Goal: Check status: Check status

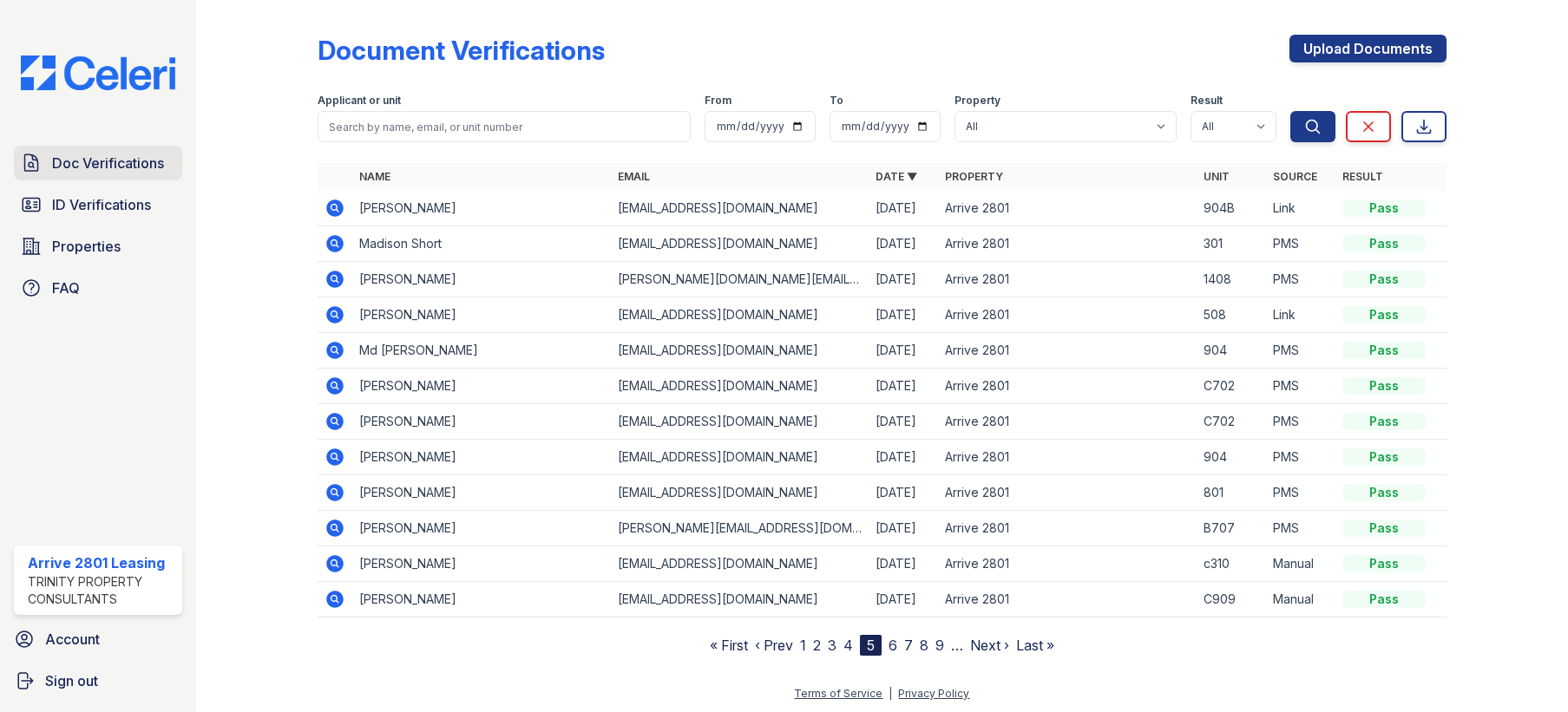
click at [108, 156] on span "Doc Verifications" at bounding box center [108, 163] width 112 height 21
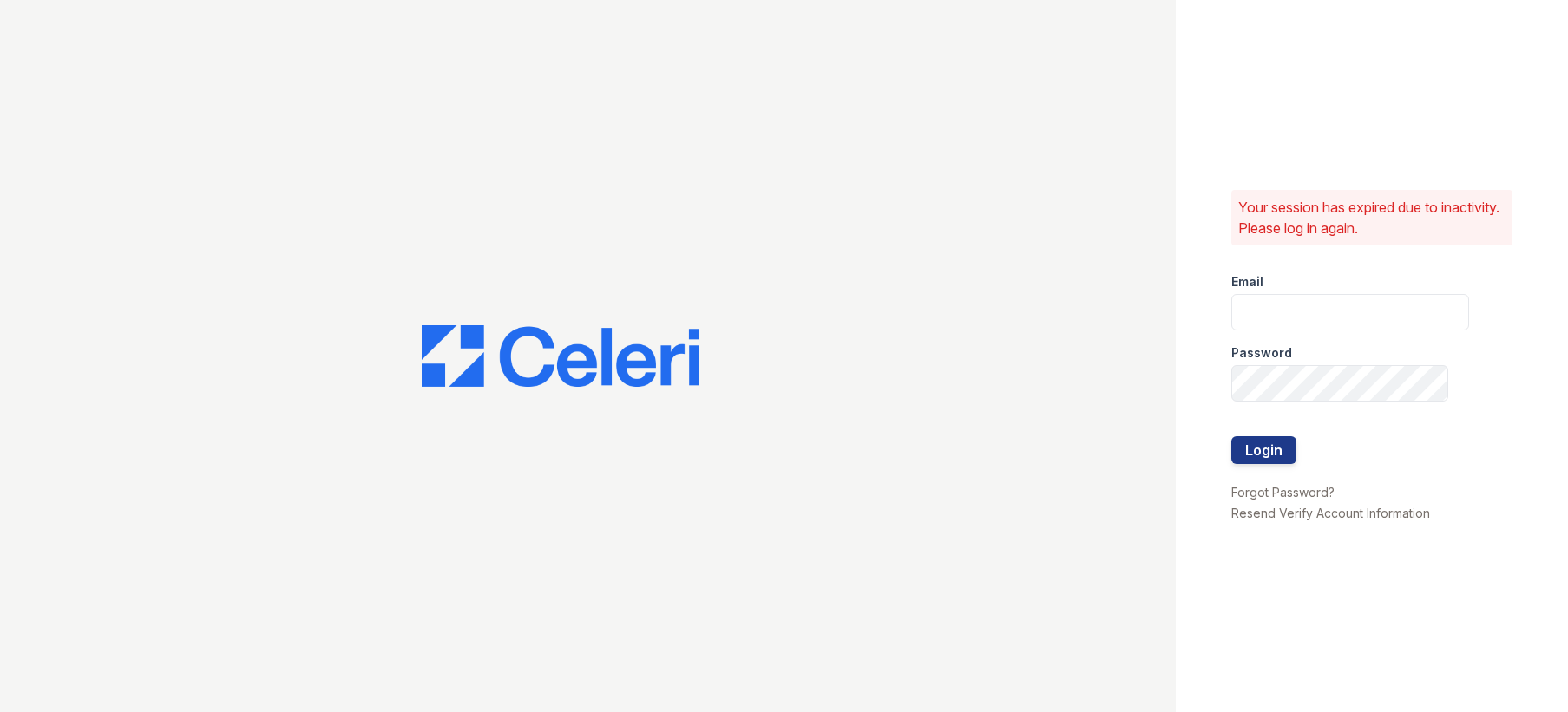
type input "arrive2801@trinity-pm.com"
click at [1262, 454] on button "Login" at bounding box center [1264, 450] width 65 height 28
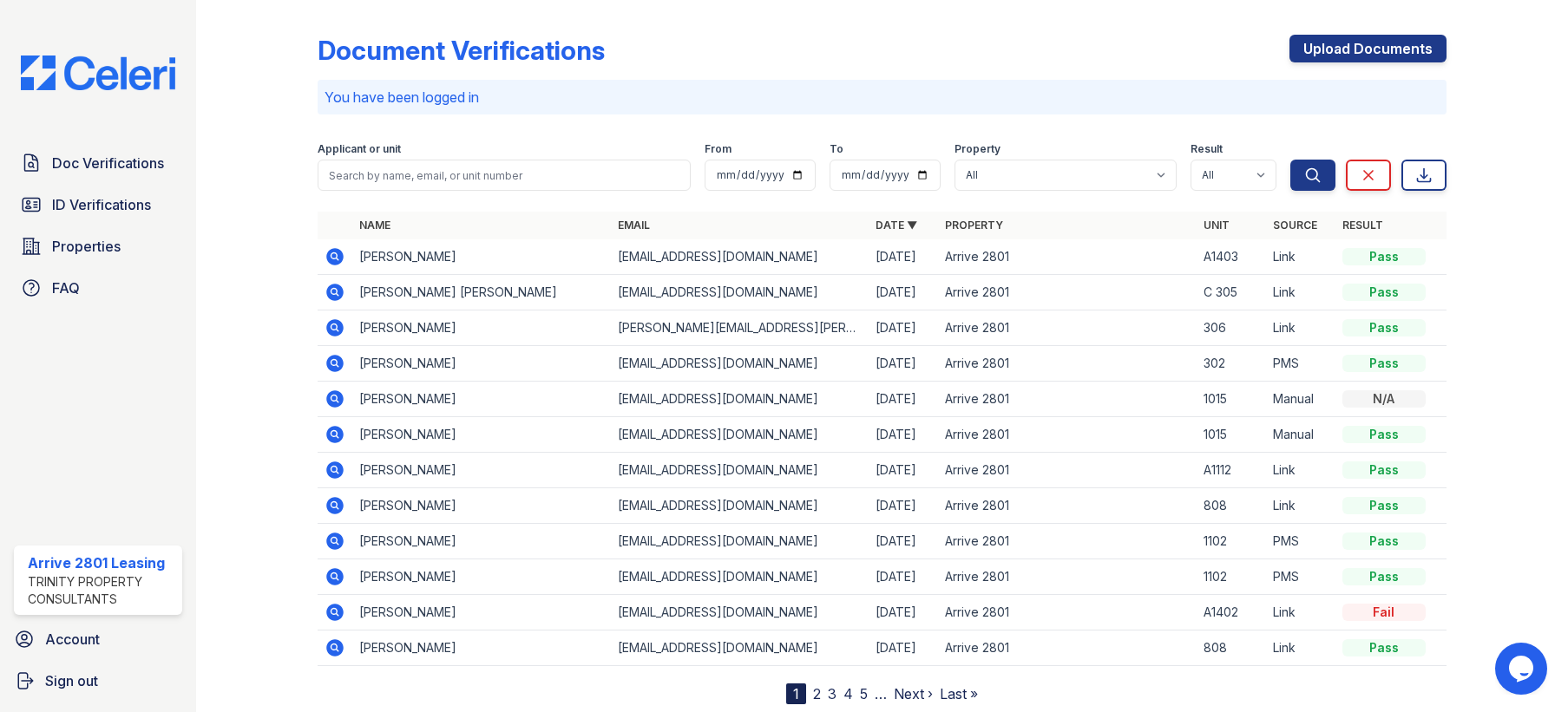
click at [371, 583] on td "[PERSON_NAME]" at bounding box center [481, 577] width 258 height 35
click at [332, 579] on icon at bounding box center [335, 577] width 21 height 21
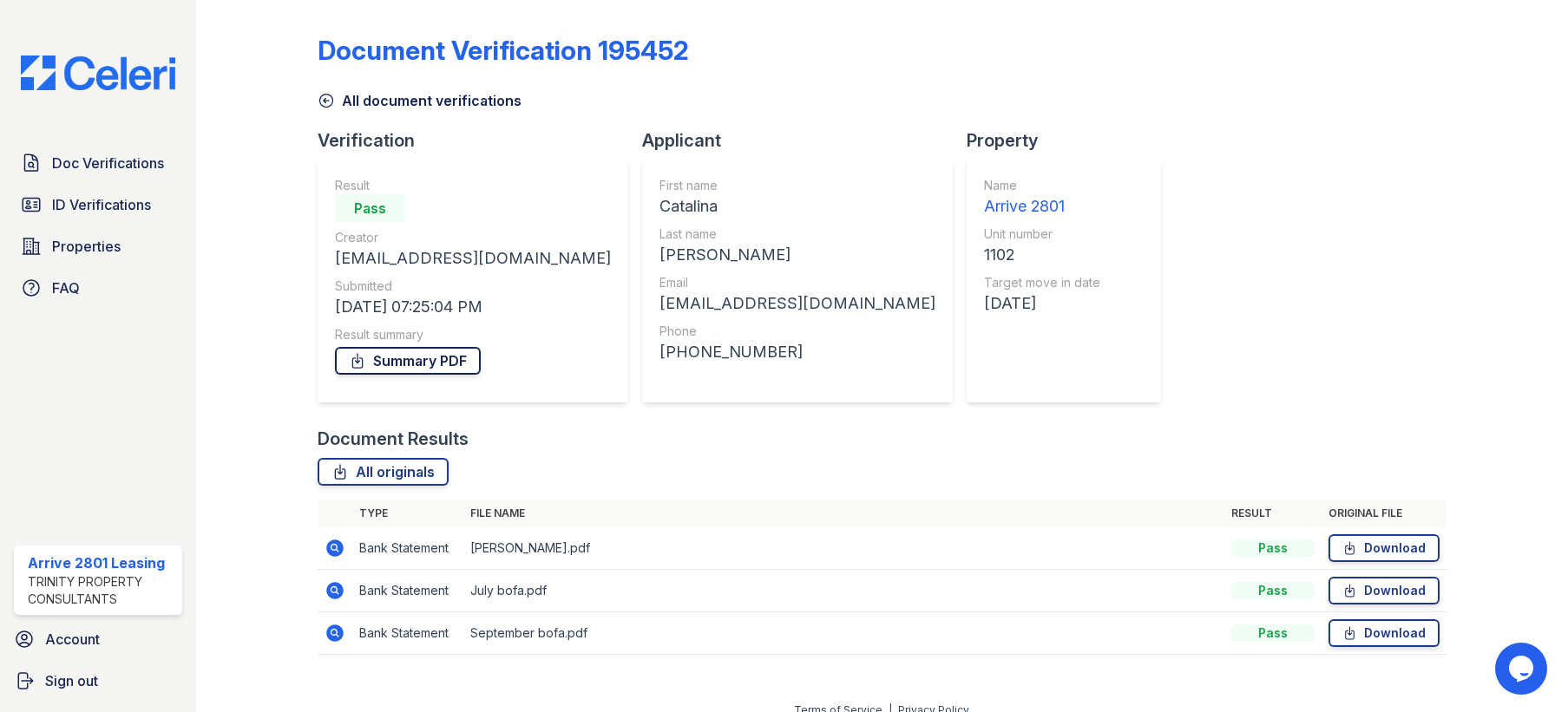
click at [423, 352] on link "Summary PDF" at bounding box center [407, 360] width 146 height 28
click at [326, 95] on icon at bounding box center [326, 100] width 17 height 17
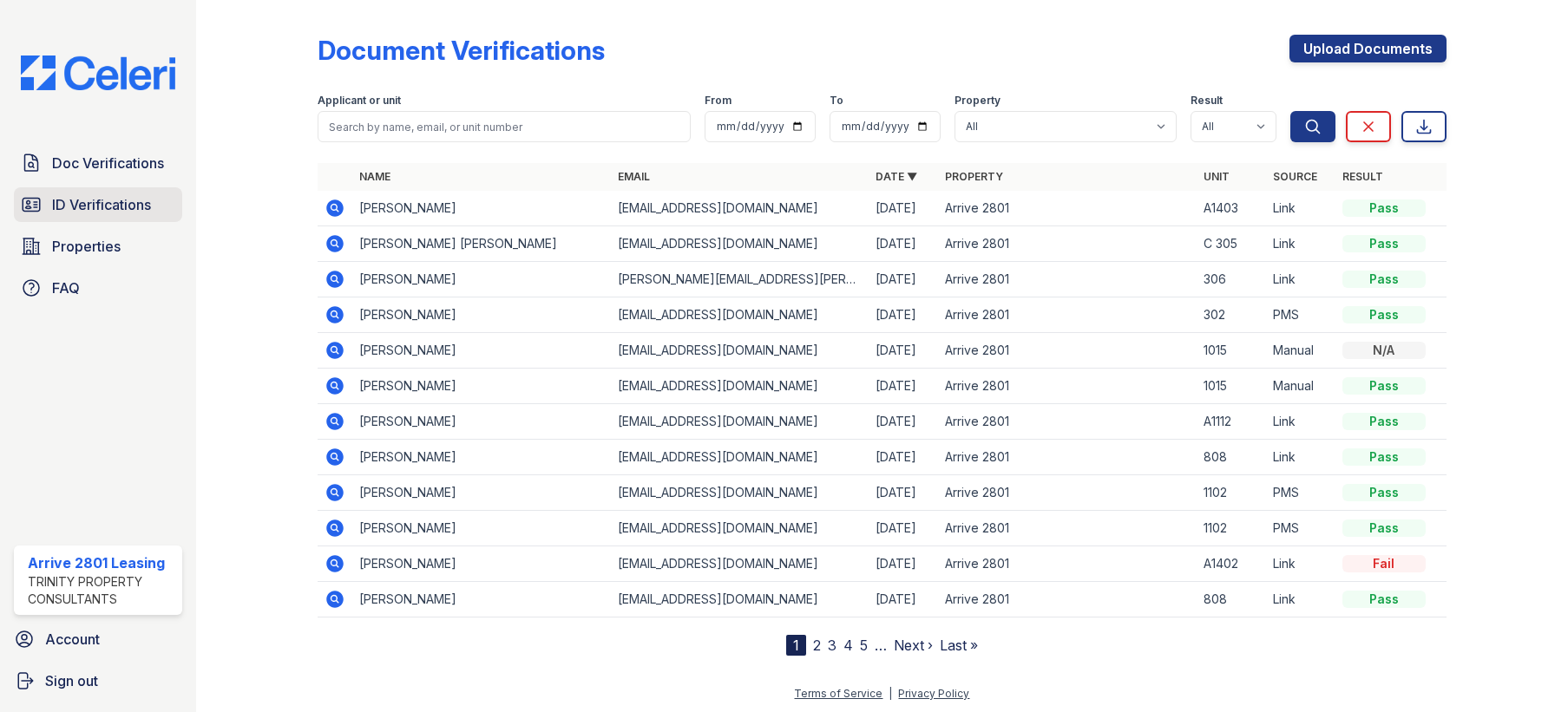
click at [77, 207] on span "ID Verifications" at bounding box center [102, 205] width 99 height 21
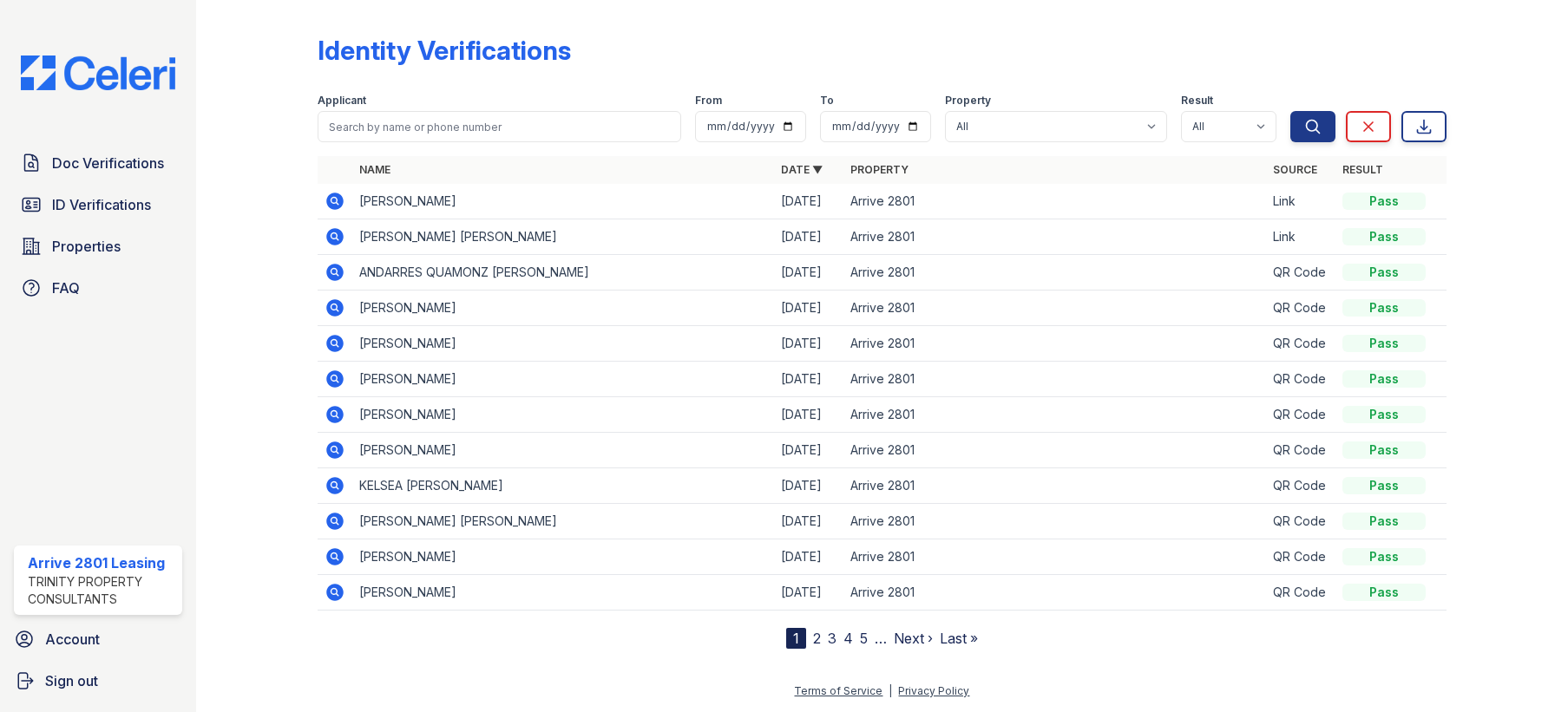
click at [816, 637] on link "2" at bounding box center [816, 639] width 8 height 17
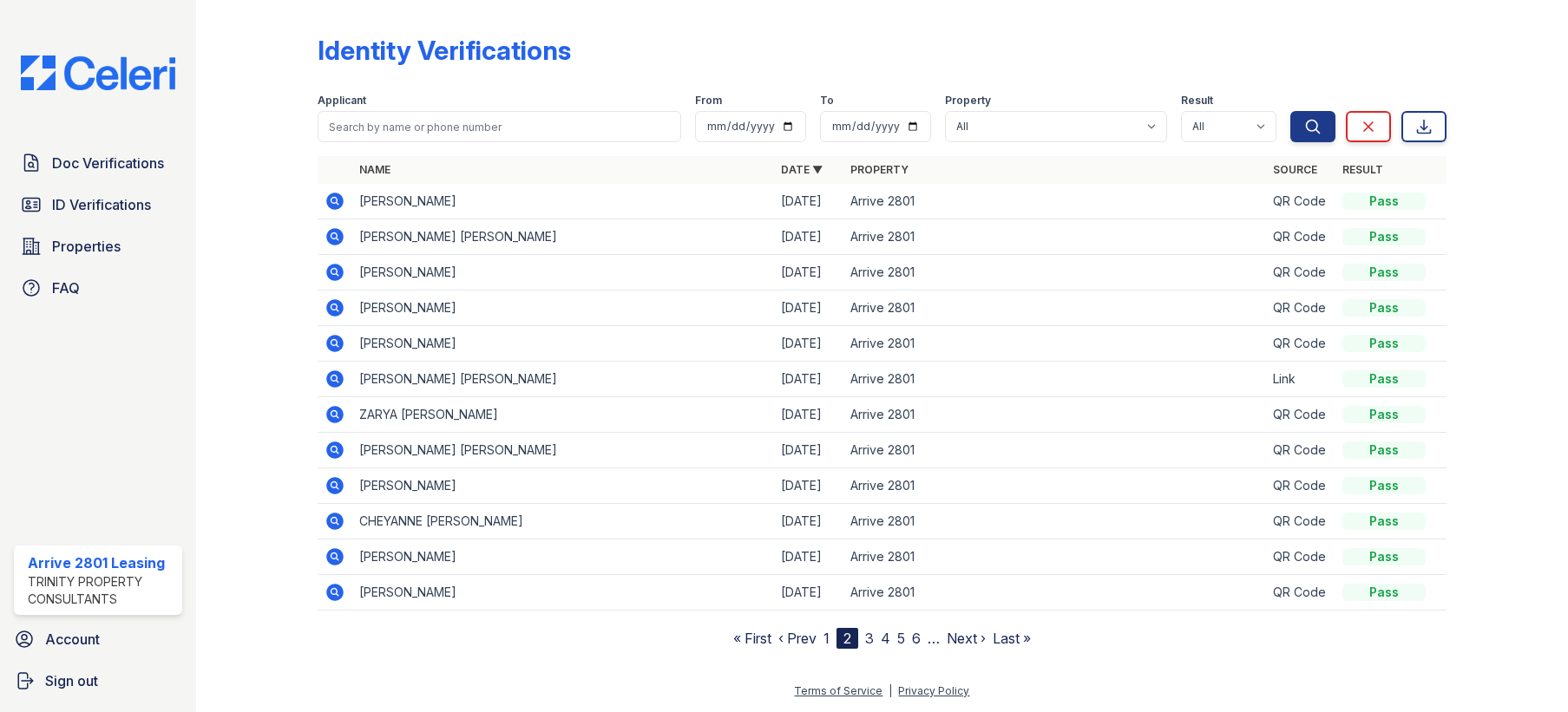
drag, startPoint x: 446, startPoint y: 111, endPoint x: 449, endPoint y: 122, distance: 11.4
click at [449, 122] on div "Applicant" at bounding box center [499, 117] width 362 height 49
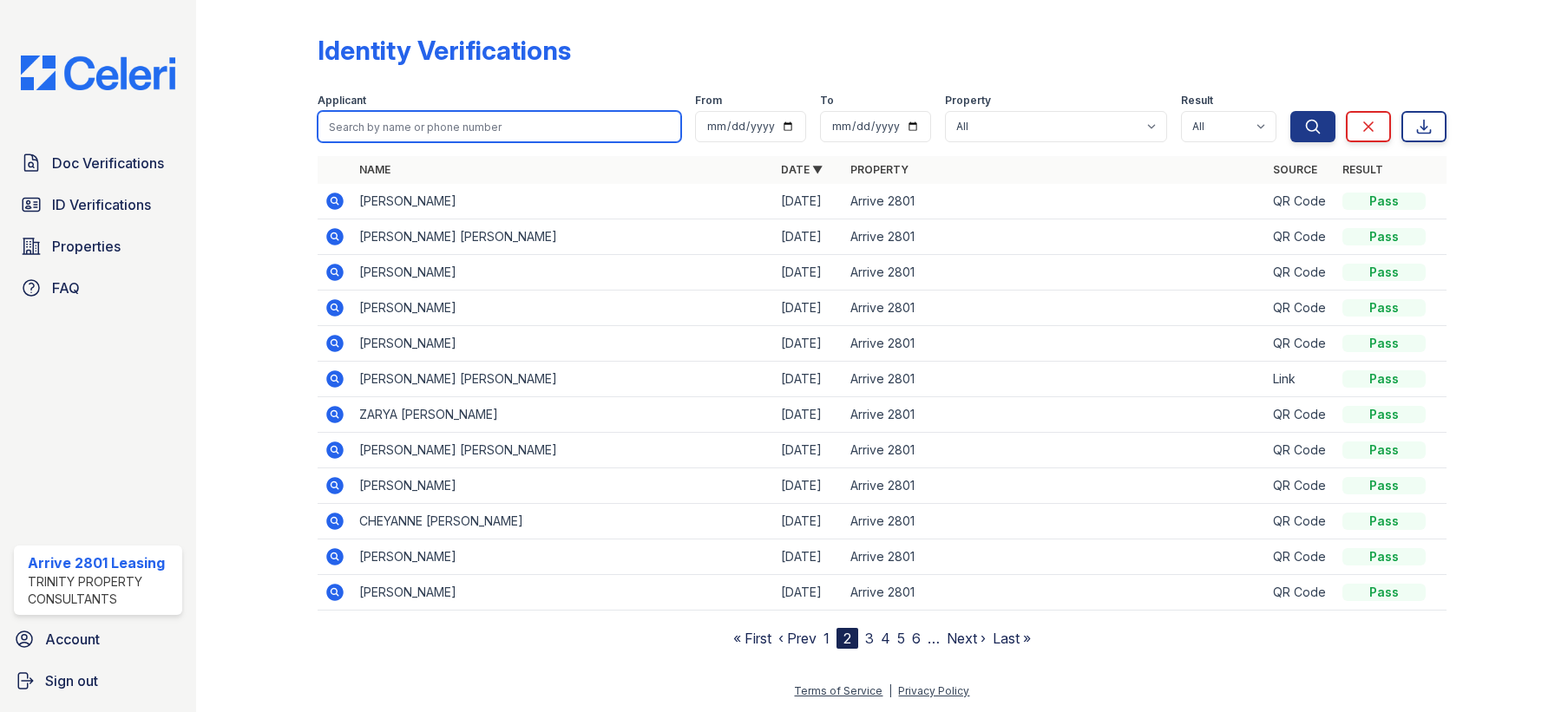
drag, startPoint x: 449, startPoint y: 122, endPoint x: 454, endPoint y: 134, distance: 13.0
click at [449, 122] on input "search" at bounding box center [499, 126] width 362 height 31
type input "rojas"
click at [1290, 111] on button "Search" at bounding box center [1312, 126] width 45 height 31
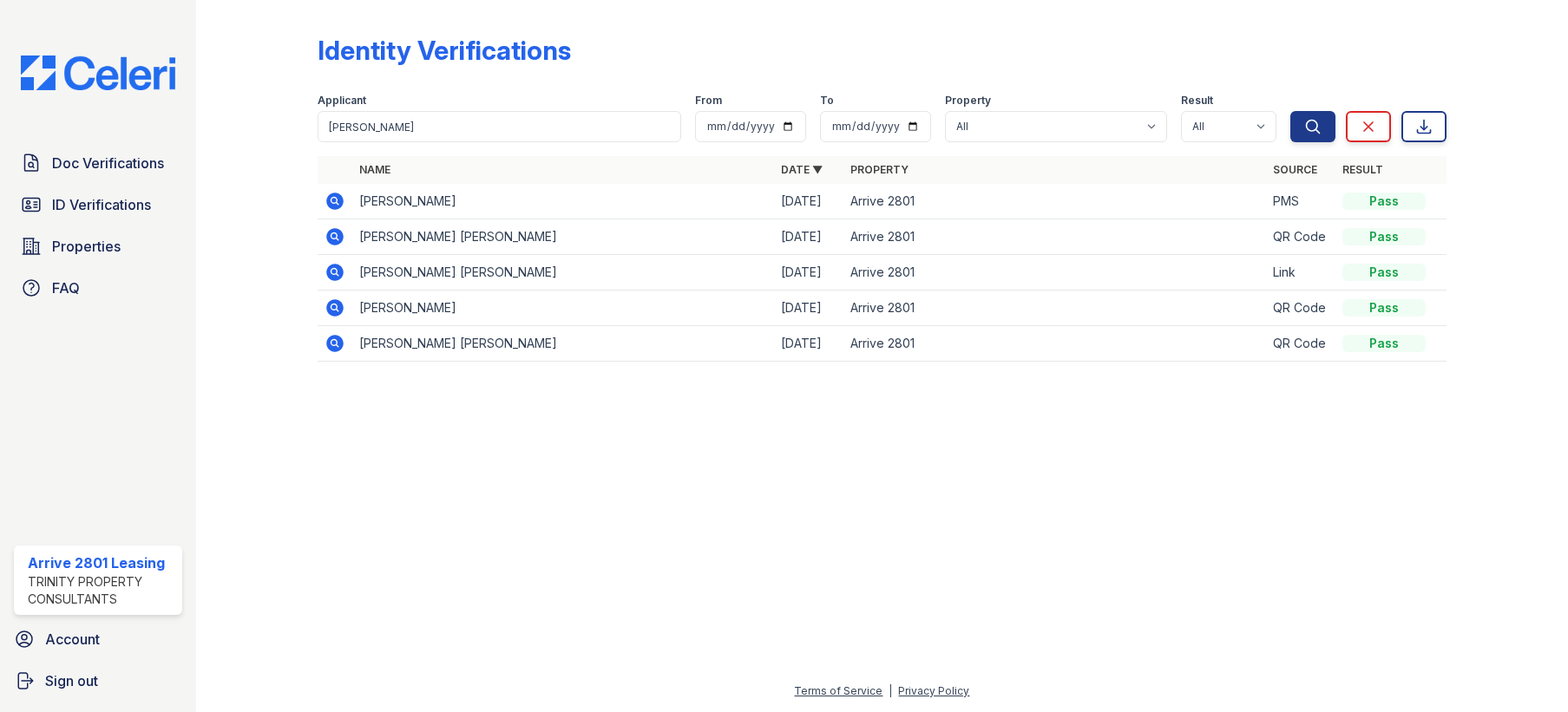
click at [329, 238] on icon at bounding box center [336, 236] width 17 height 17
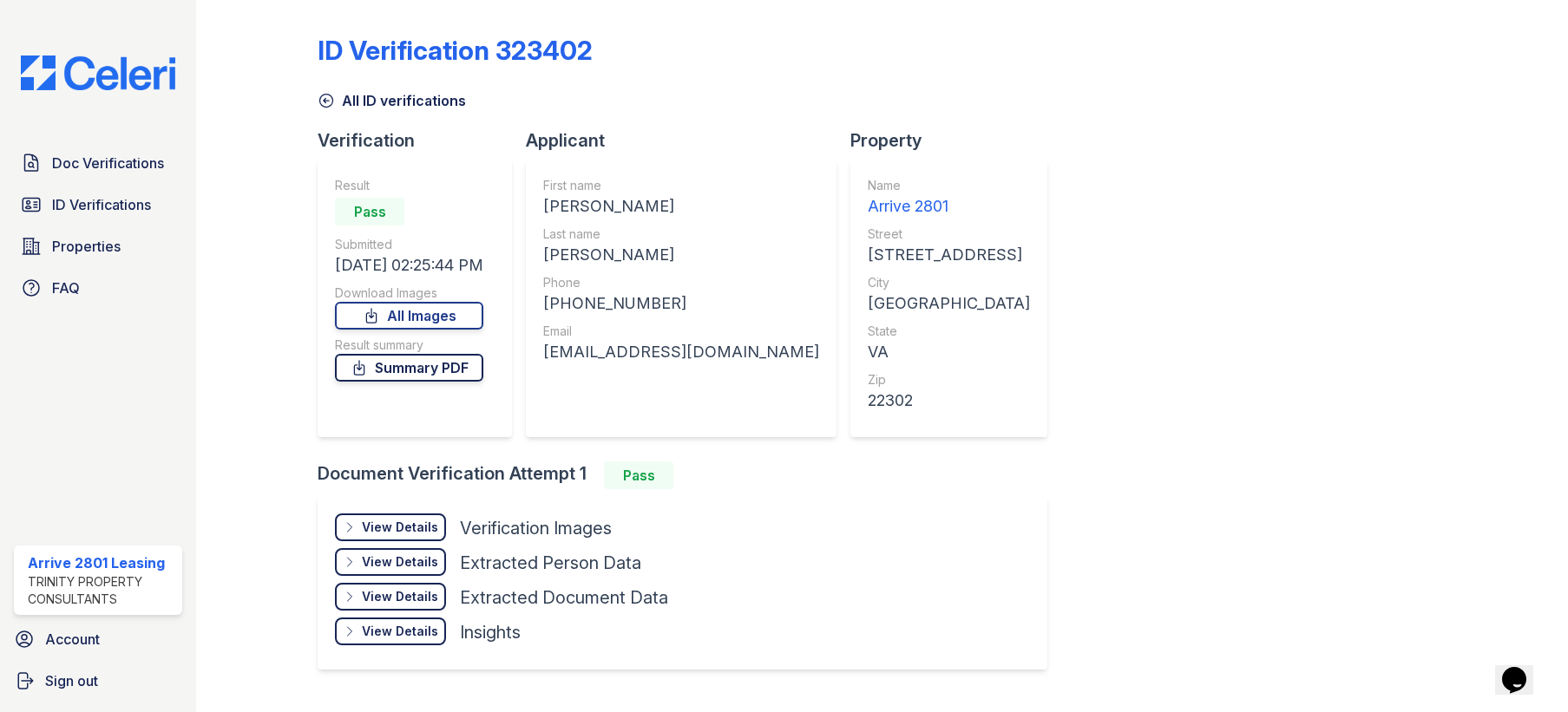
click at [426, 370] on link "Summary PDF" at bounding box center [409, 367] width 149 height 28
click at [390, 96] on link "All ID verifications" at bounding box center [392, 101] width 149 height 21
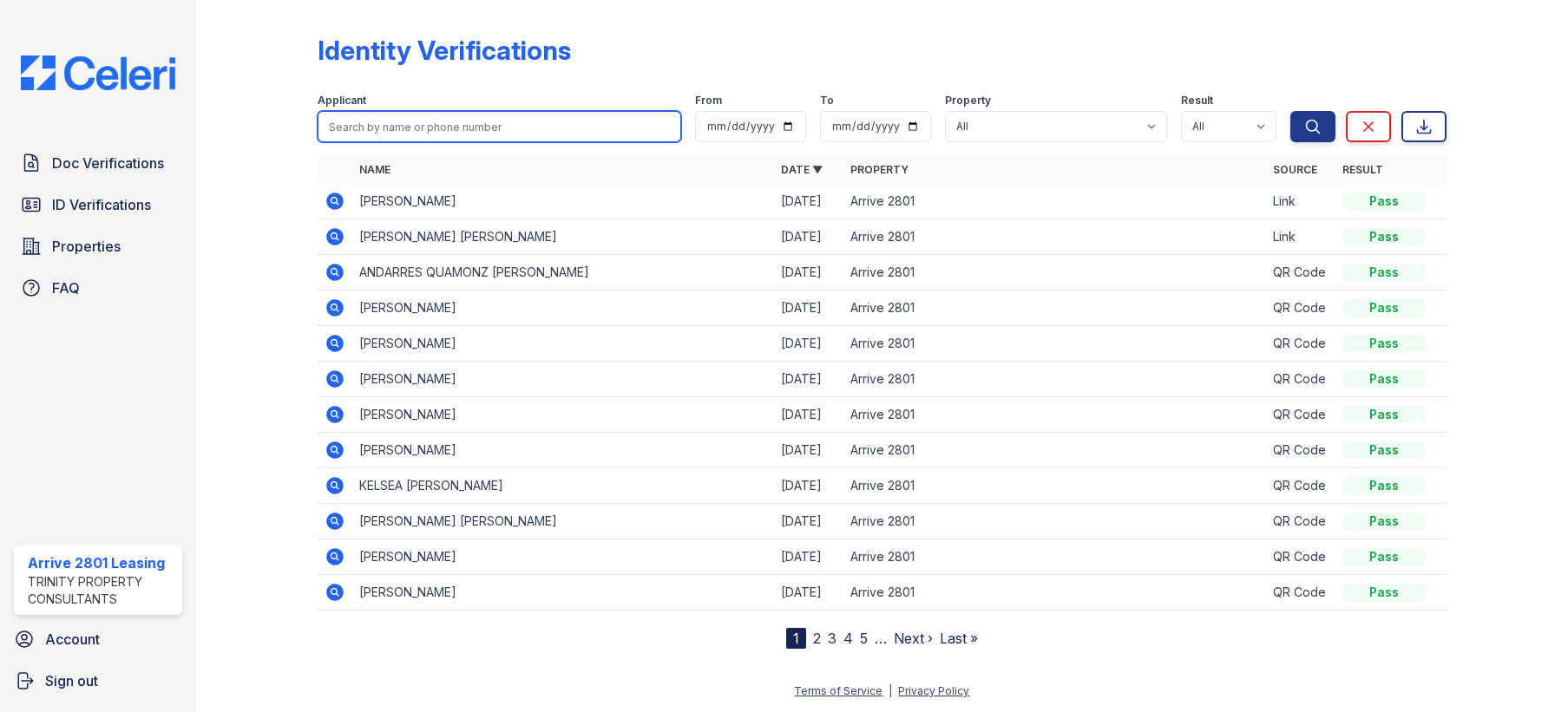
drag, startPoint x: 388, startPoint y: 117, endPoint x: 387, endPoint y: 108, distance: 9.1
click at [388, 117] on input "search" at bounding box center [499, 126] width 362 height 31
type input "beccera"
click at [1290, 111] on button "Search" at bounding box center [1312, 126] width 45 height 31
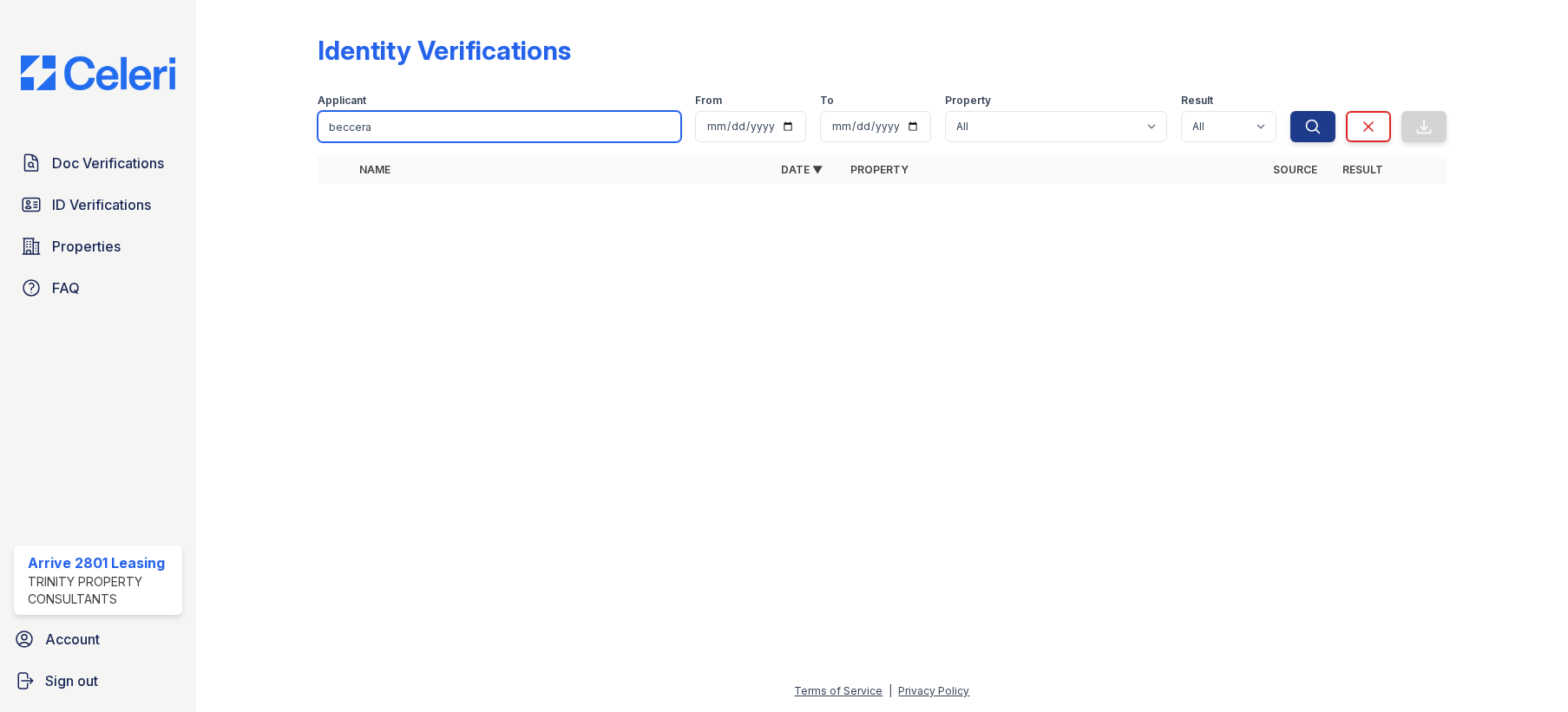
drag, startPoint x: 389, startPoint y: 130, endPoint x: 352, endPoint y: 123, distance: 37.7
click at [352, 123] on input "beccera" at bounding box center [499, 126] width 362 height 31
type input "b"
type input "jillian"
click at [1290, 111] on button "Search" at bounding box center [1312, 126] width 45 height 31
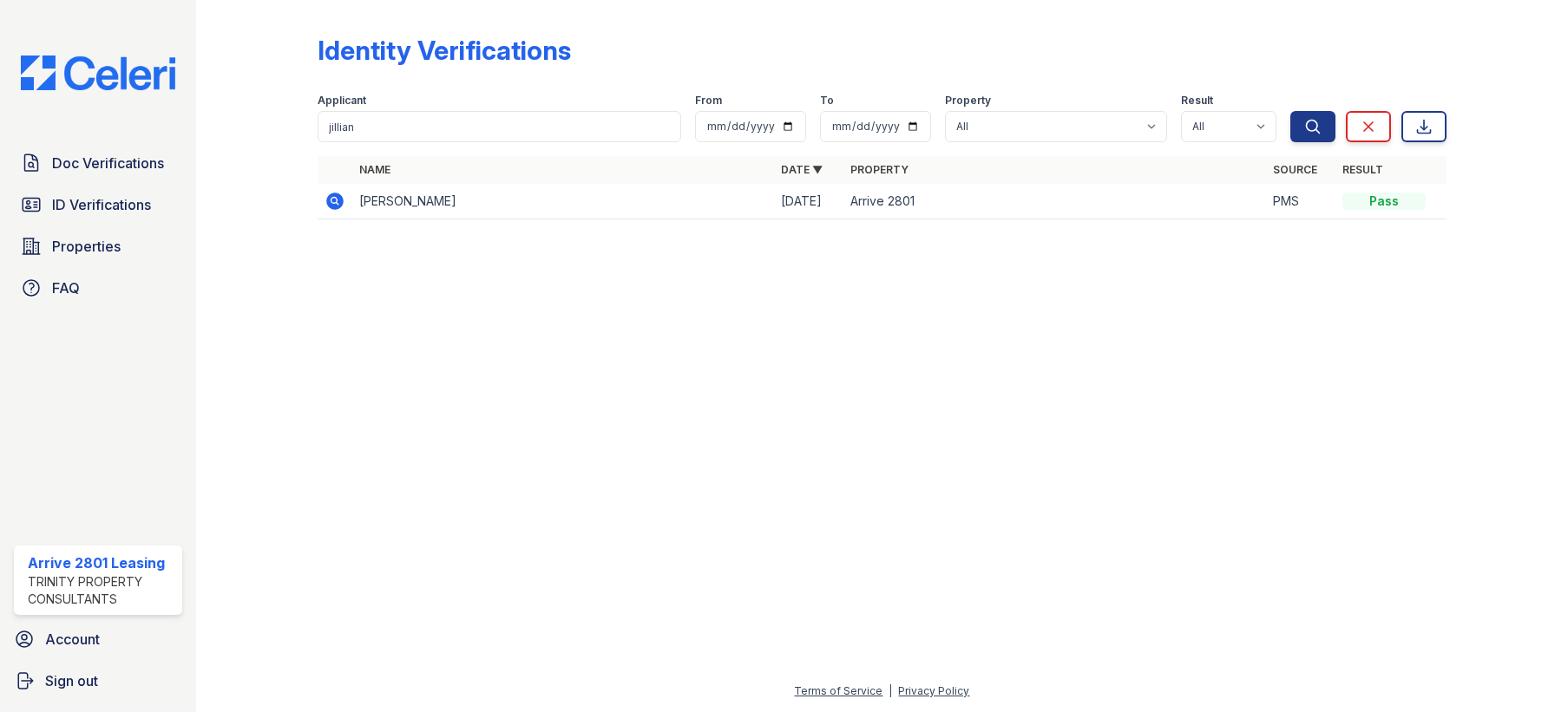
click at [341, 197] on icon at bounding box center [336, 201] width 17 height 17
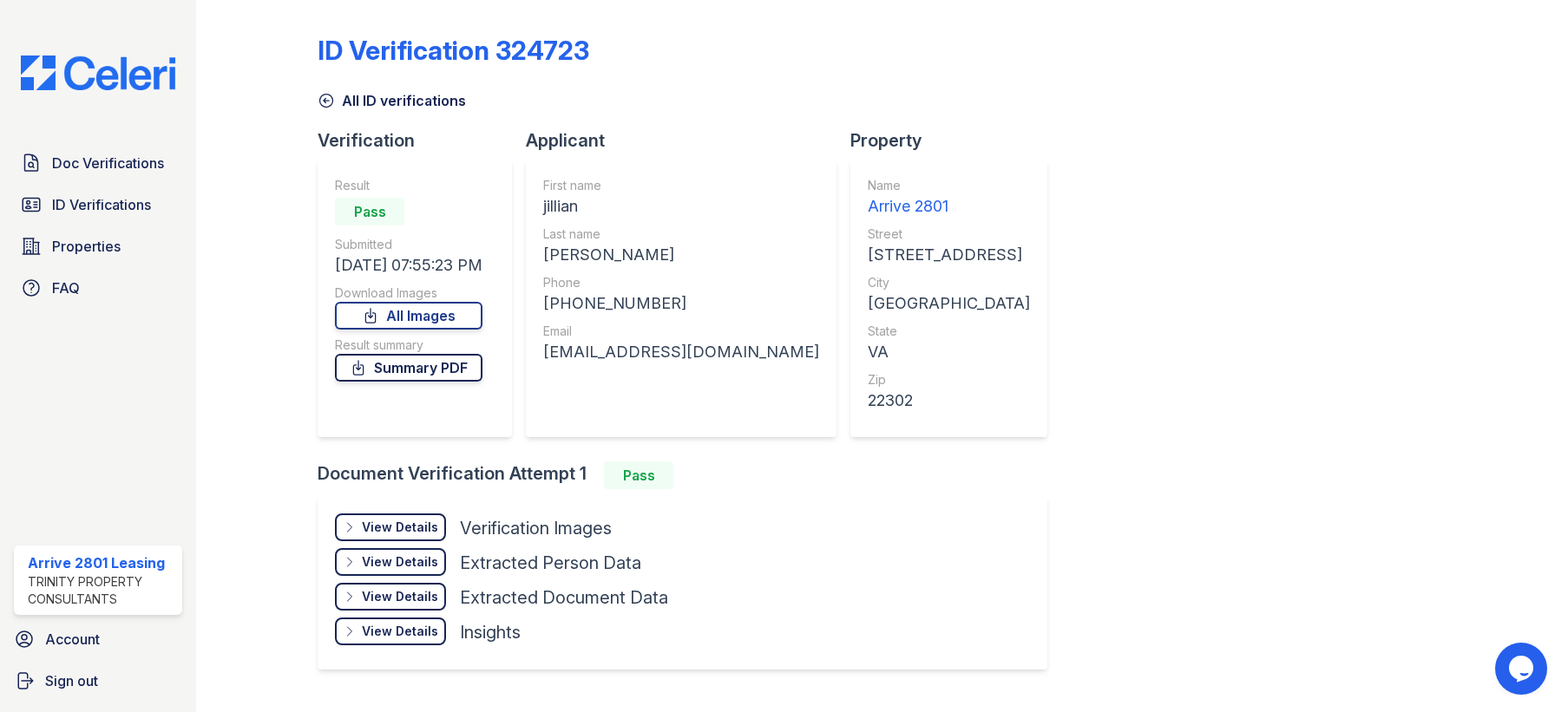
click at [446, 368] on link "Summary PDF" at bounding box center [408, 367] width 148 height 28
click at [330, 99] on icon at bounding box center [326, 100] width 17 height 17
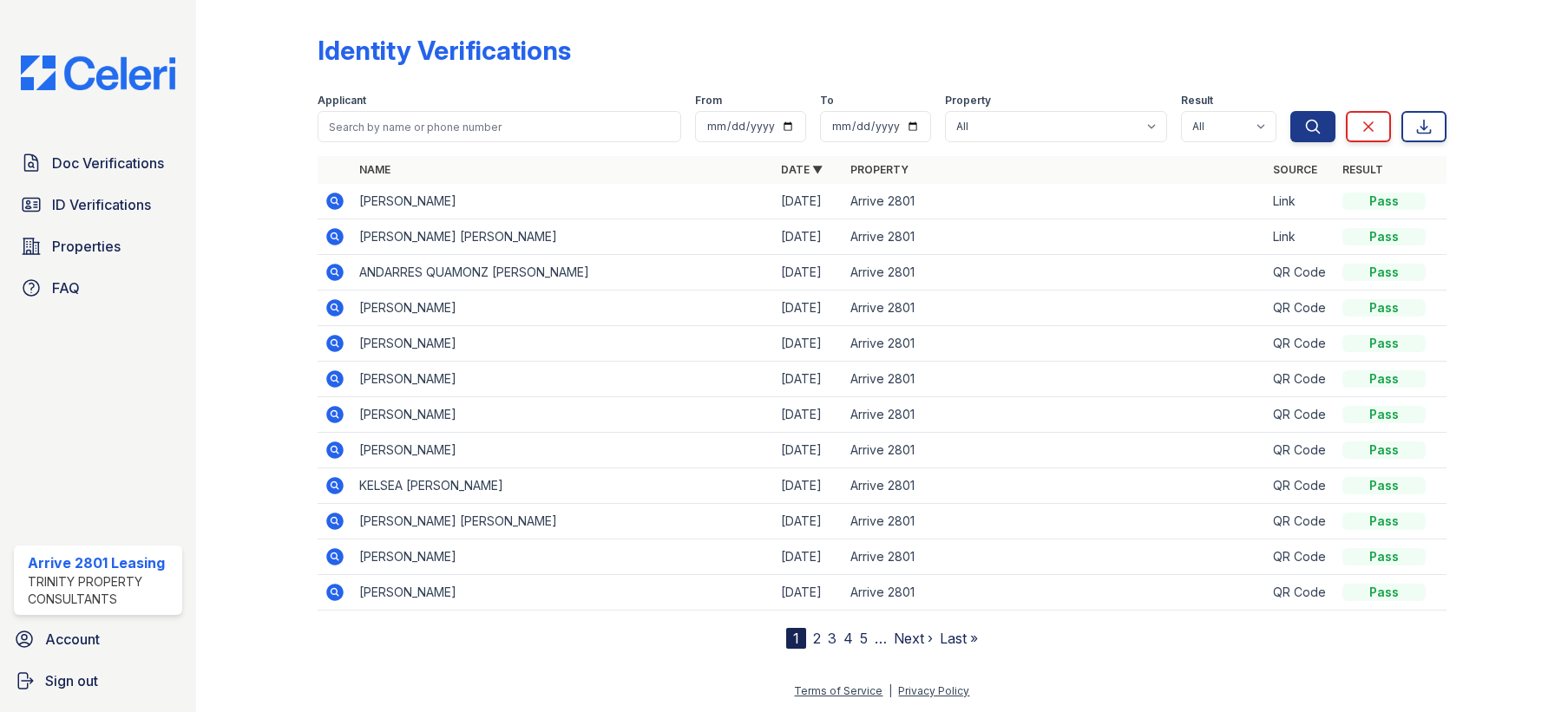
click at [105, 143] on div "Doc Verifications ID Verifications Properties FAQ Arrive 2801 Leasing Trinity P…" at bounding box center [98, 356] width 196 height 712
click at [109, 157] on span "Doc Verifications" at bounding box center [108, 163] width 112 height 21
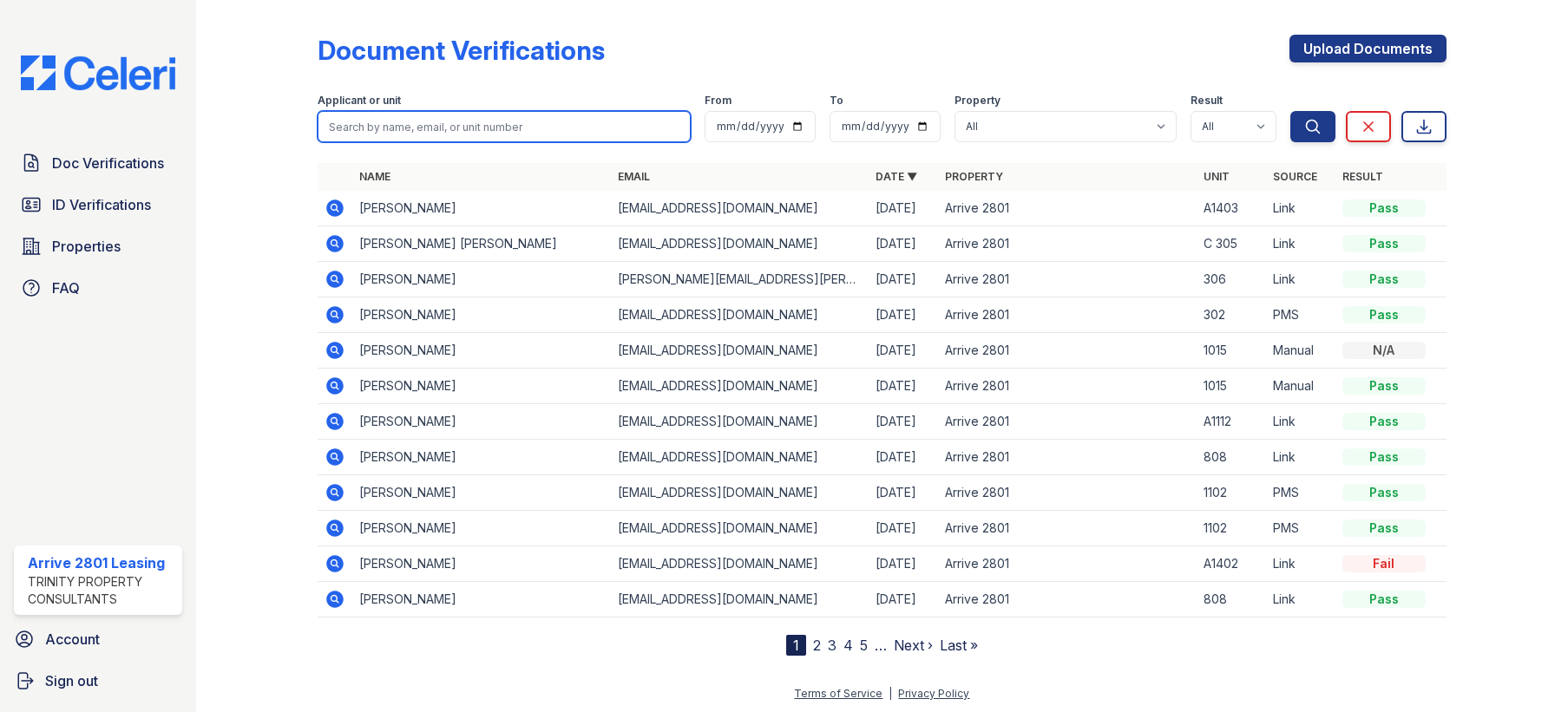
click at [576, 130] on input "search" at bounding box center [504, 126] width 372 height 31
type input "jillian"
click at [1290, 111] on button "Search" at bounding box center [1312, 126] width 45 height 31
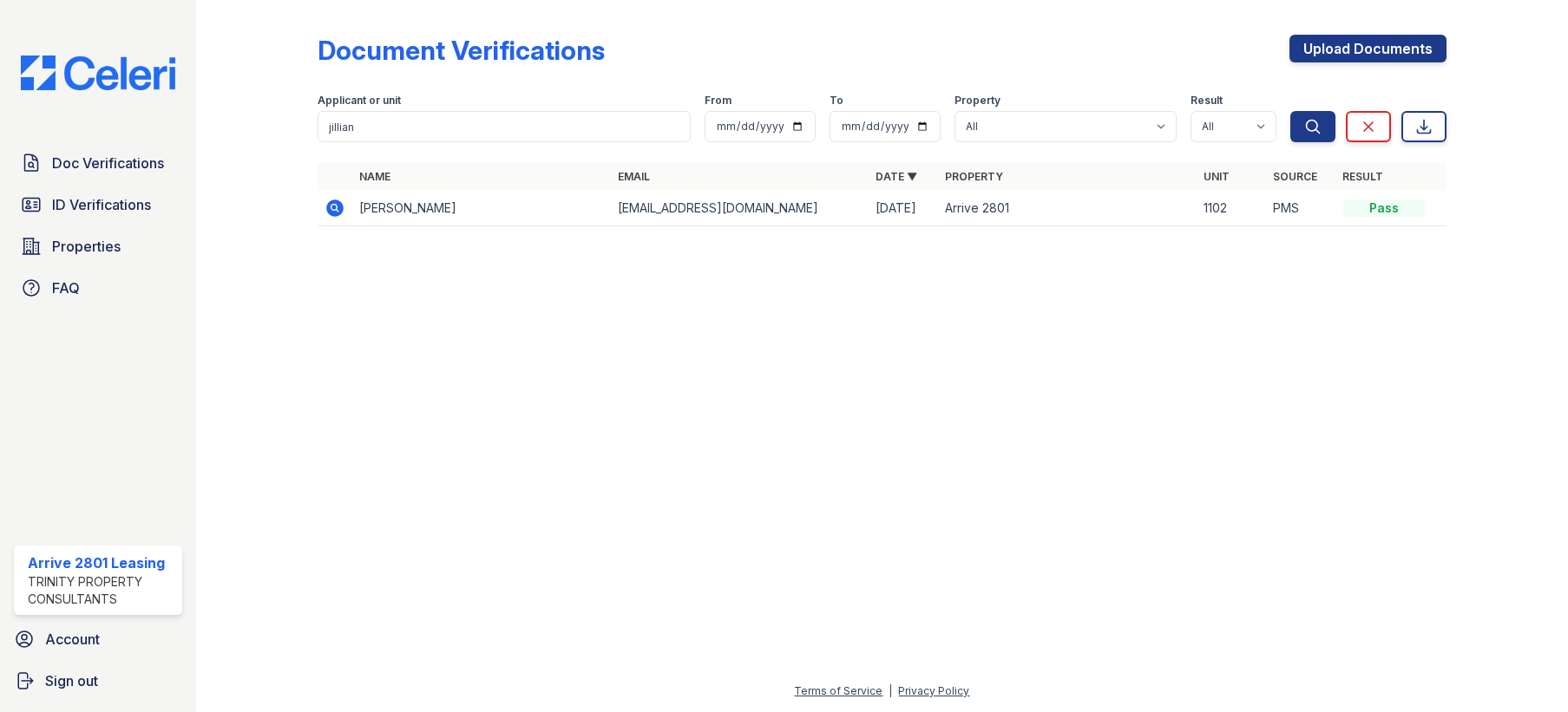
click at [331, 206] on icon at bounding box center [336, 208] width 17 height 17
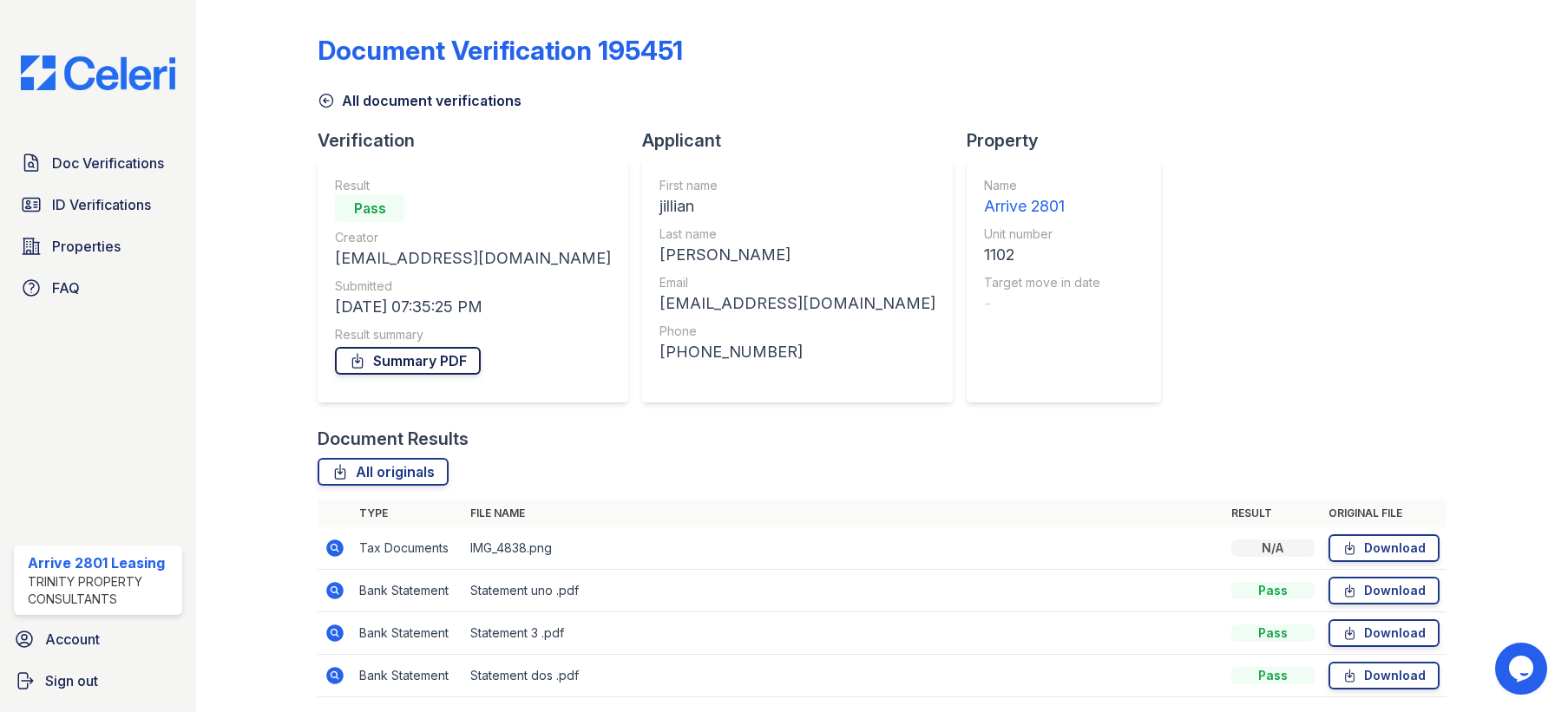
click at [402, 363] on link "Summary PDF" at bounding box center [407, 360] width 146 height 28
click at [148, 206] on span "ID Verifications" at bounding box center [102, 205] width 99 height 21
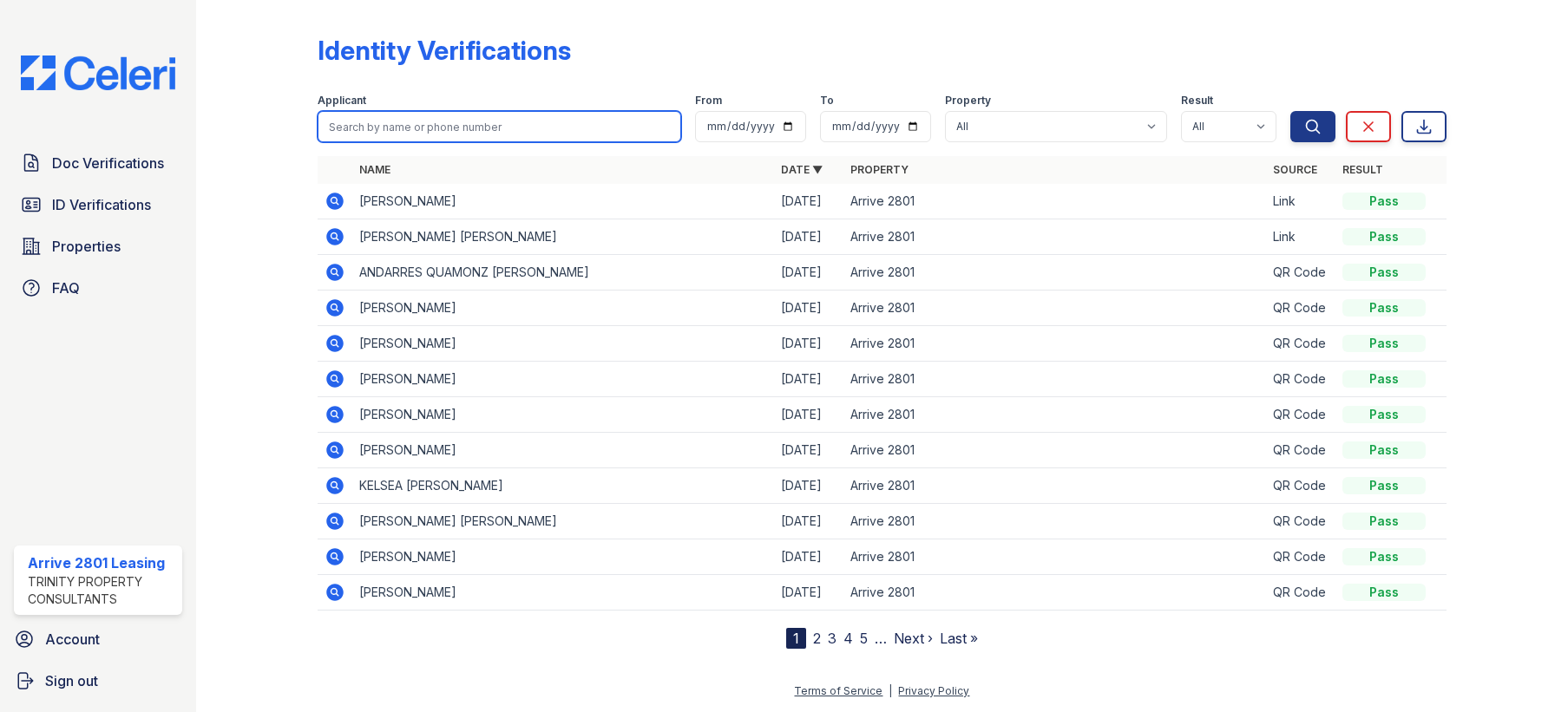
click at [430, 133] on input "search" at bounding box center [499, 126] width 362 height 31
type input "waziri"
click at [1290, 111] on button "Search" at bounding box center [1312, 126] width 45 height 31
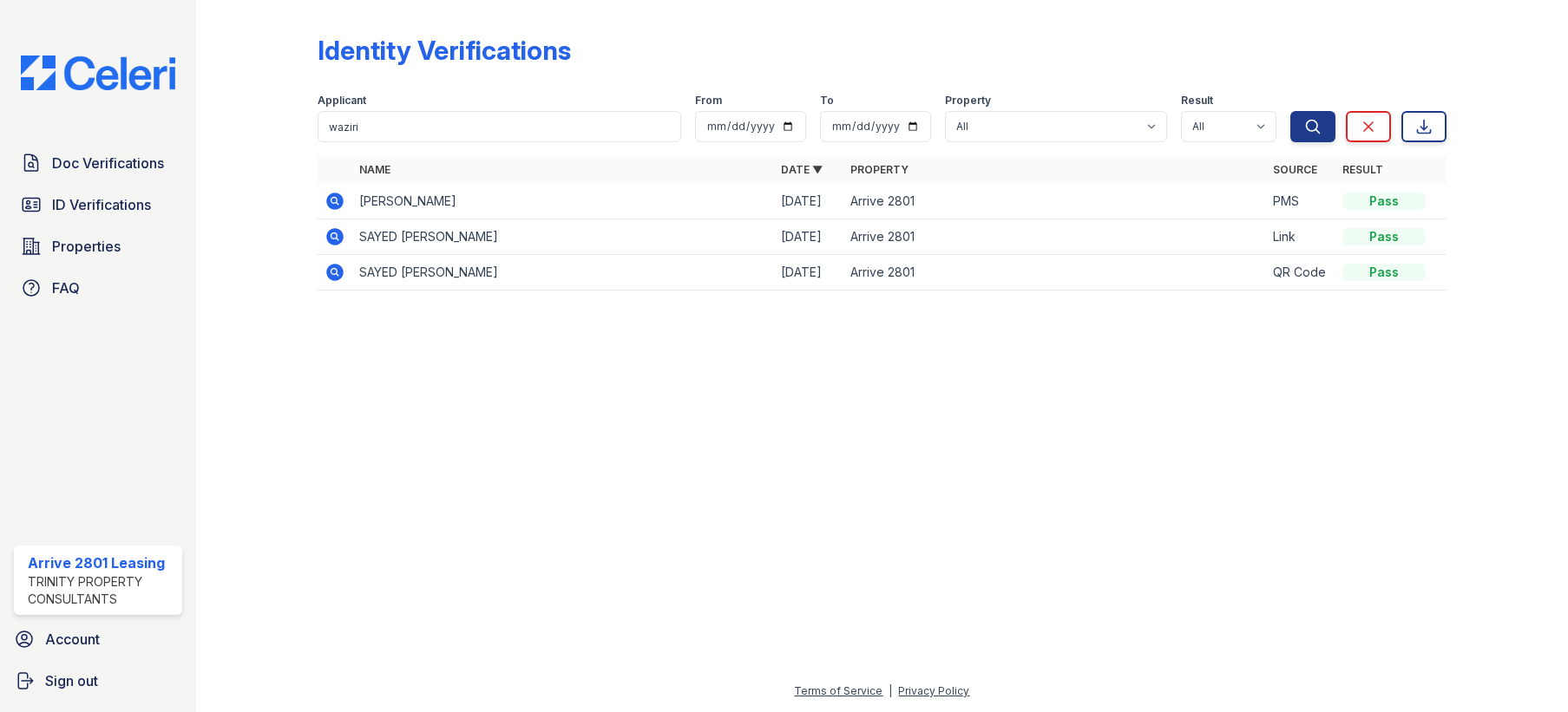
click at [378, 199] on td "Abida Waziri" at bounding box center [563, 201] width 422 height 35
click at [332, 207] on icon at bounding box center [336, 201] width 17 height 17
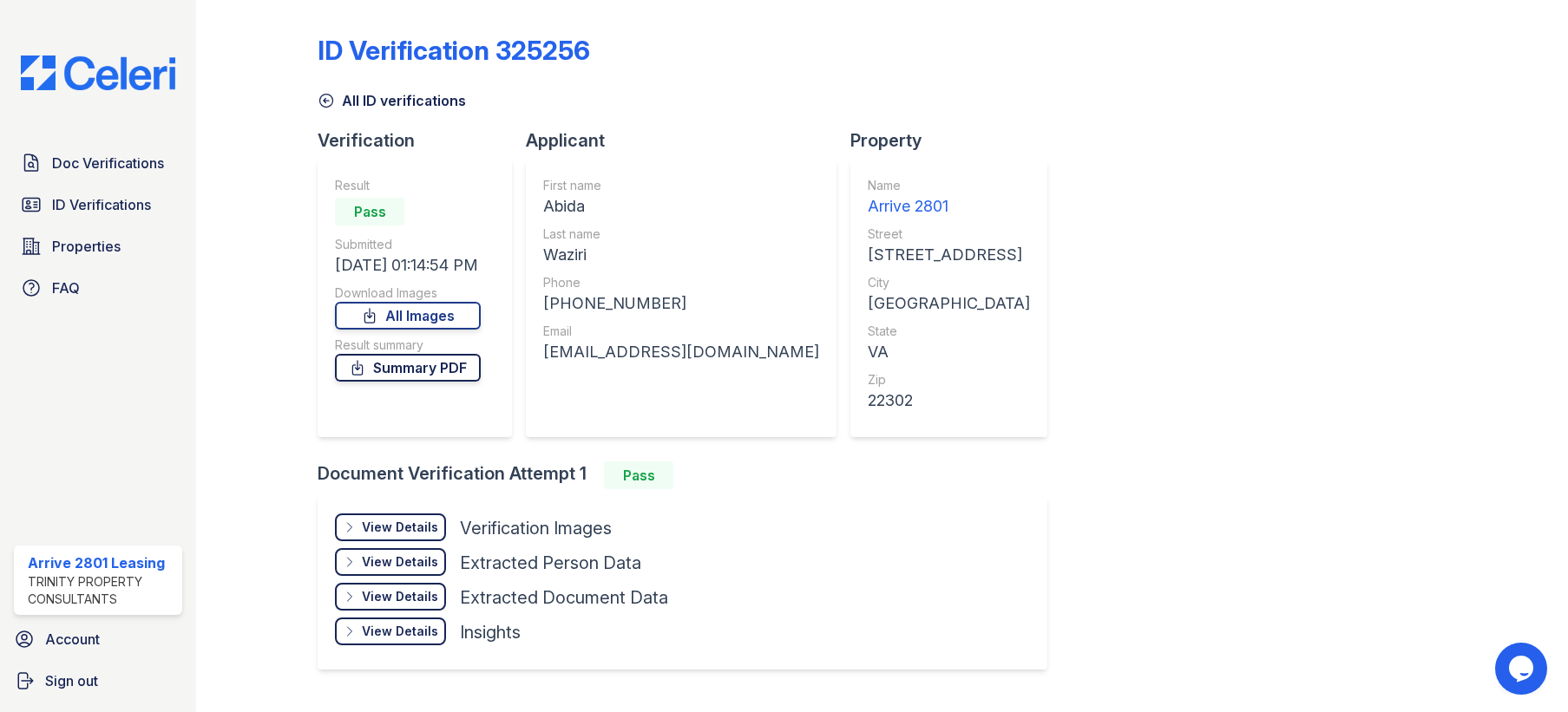
click at [457, 367] on link "Summary PDF" at bounding box center [407, 367] width 146 height 28
click at [329, 96] on icon at bounding box center [326, 100] width 17 height 17
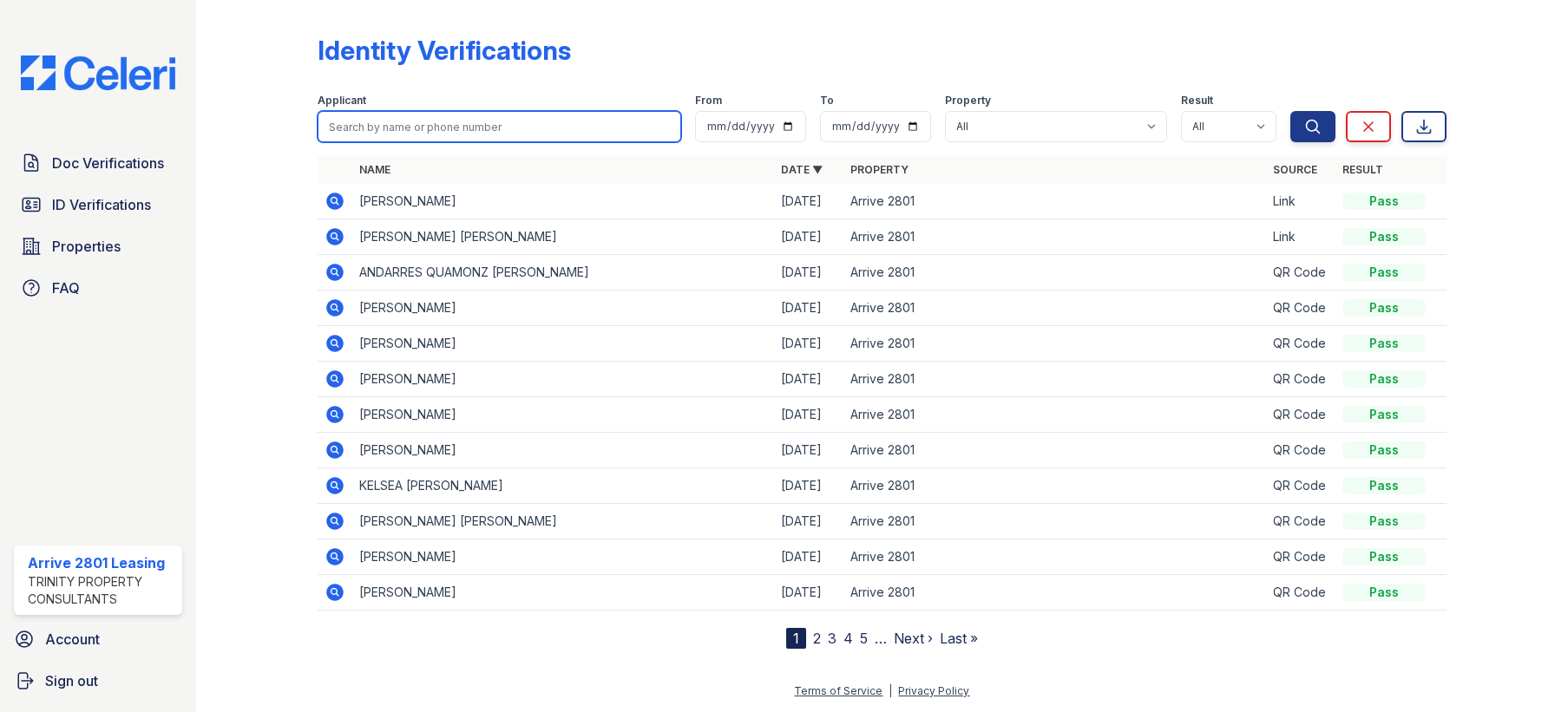
click at [431, 128] on input "search" at bounding box center [499, 126] width 362 height 31
type input "waziri"
click at [1290, 111] on button "Search" at bounding box center [1312, 126] width 45 height 31
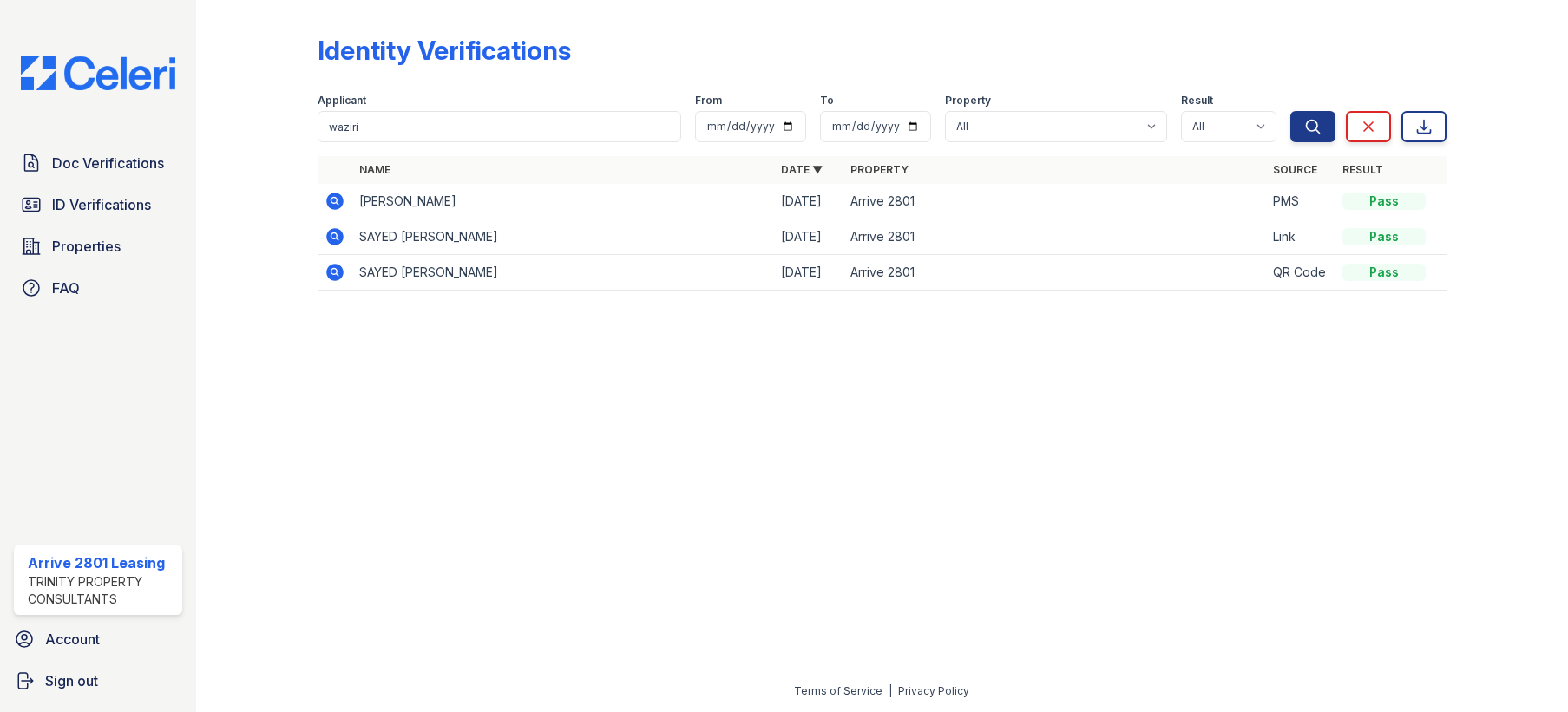
click at [329, 235] on icon at bounding box center [336, 236] width 17 height 17
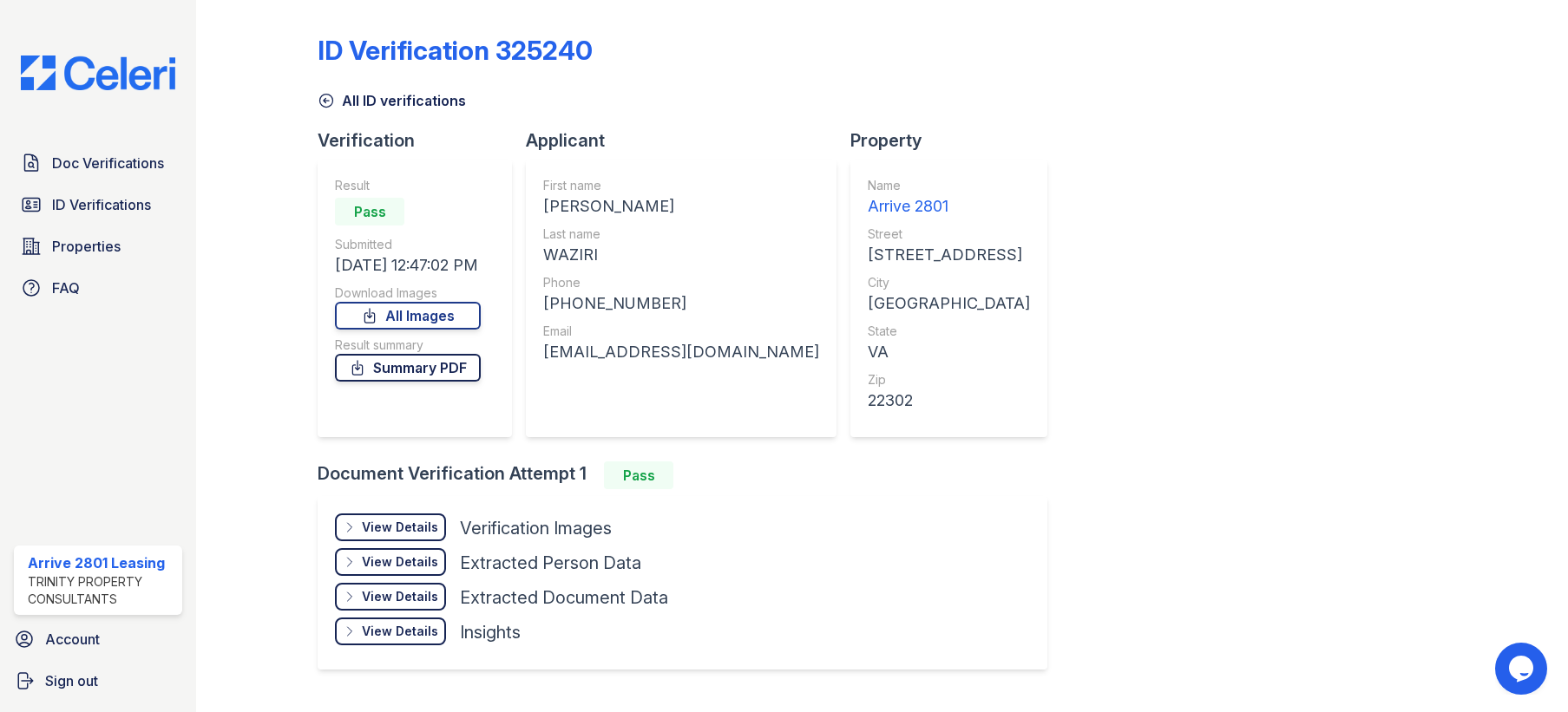
click at [409, 369] on link "Summary PDF" at bounding box center [407, 367] width 146 height 28
click at [103, 173] on span "Doc Verifications" at bounding box center [108, 163] width 112 height 21
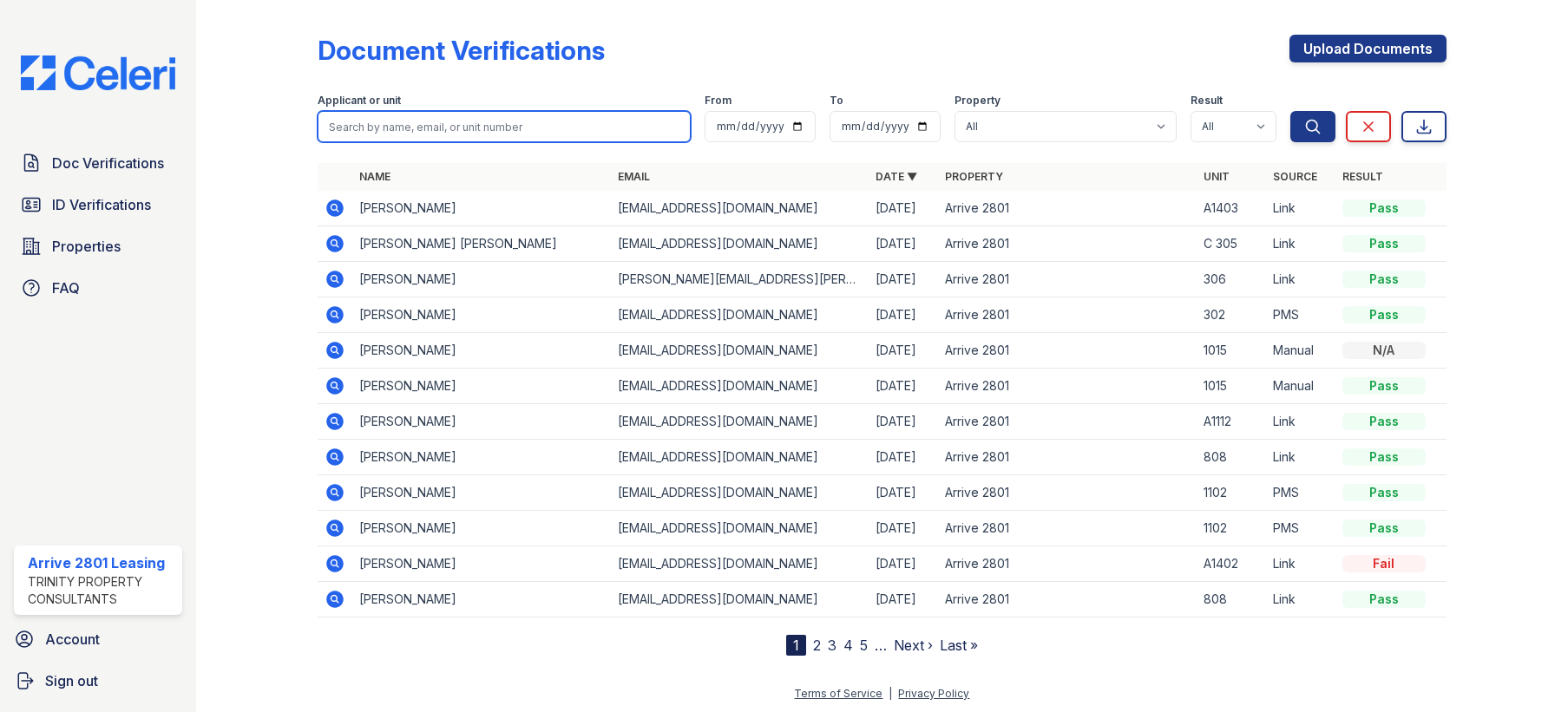
drag, startPoint x: 446, startPoint y: 125, endPoint x: 434, endPoint y: 125, distance: 12.0
click at [446, 125] on input "search" at bounding box center [504, 126] width 372 height 31
type input "waziri"
click at [1290, 111] on button "Search" at bounding box center [1312, 126] width 45 height 31
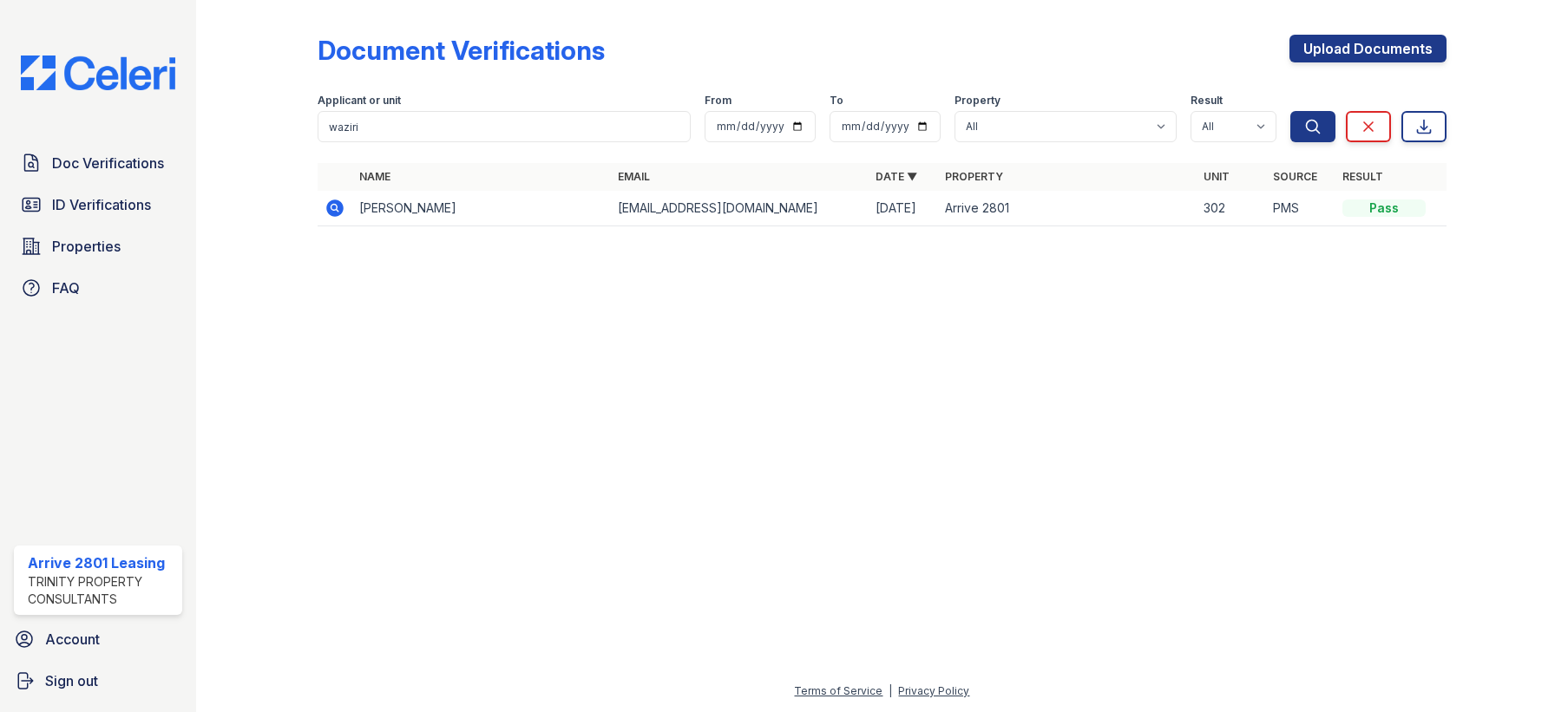
click at [343, 212] on icon at bounding box center [335, 208] width 21 height 21
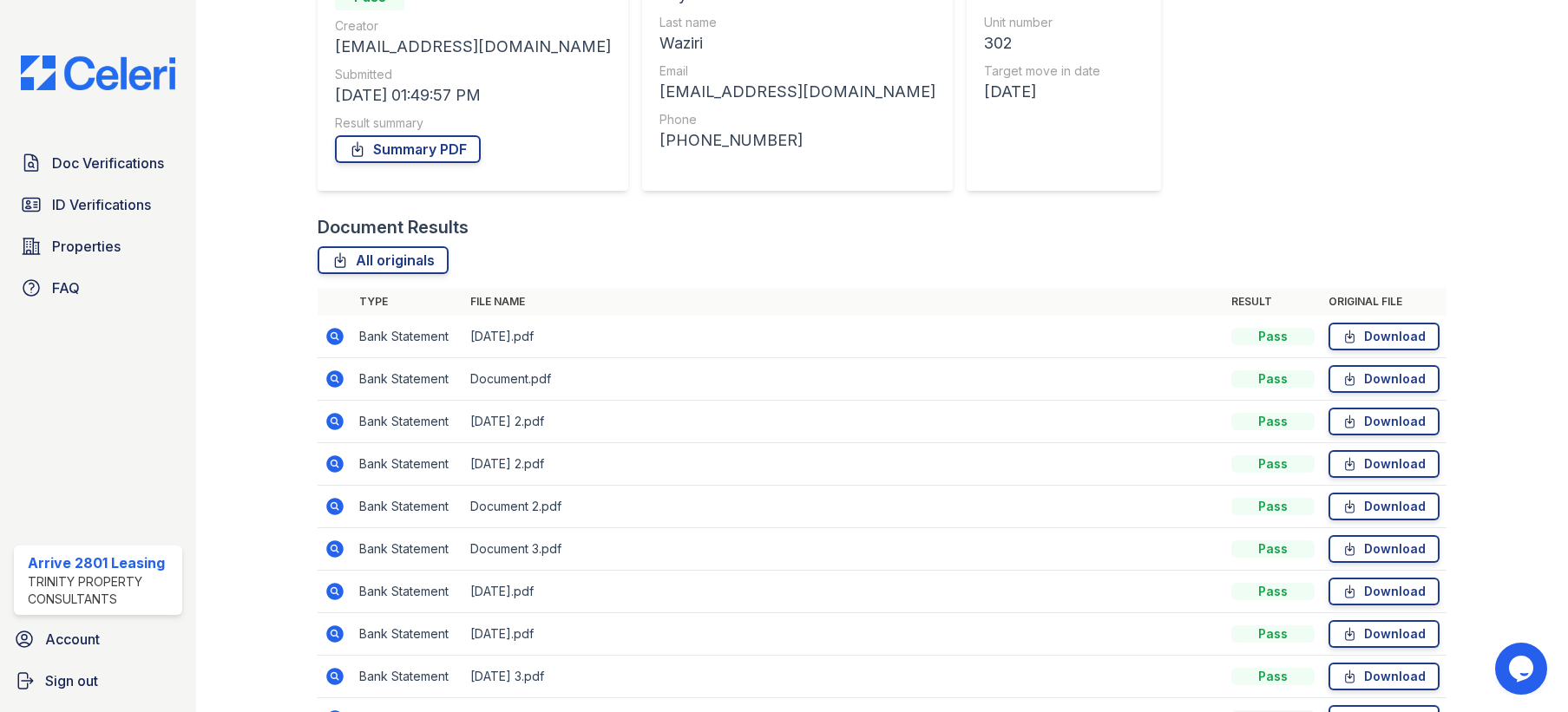
scroll to position [139, 0]
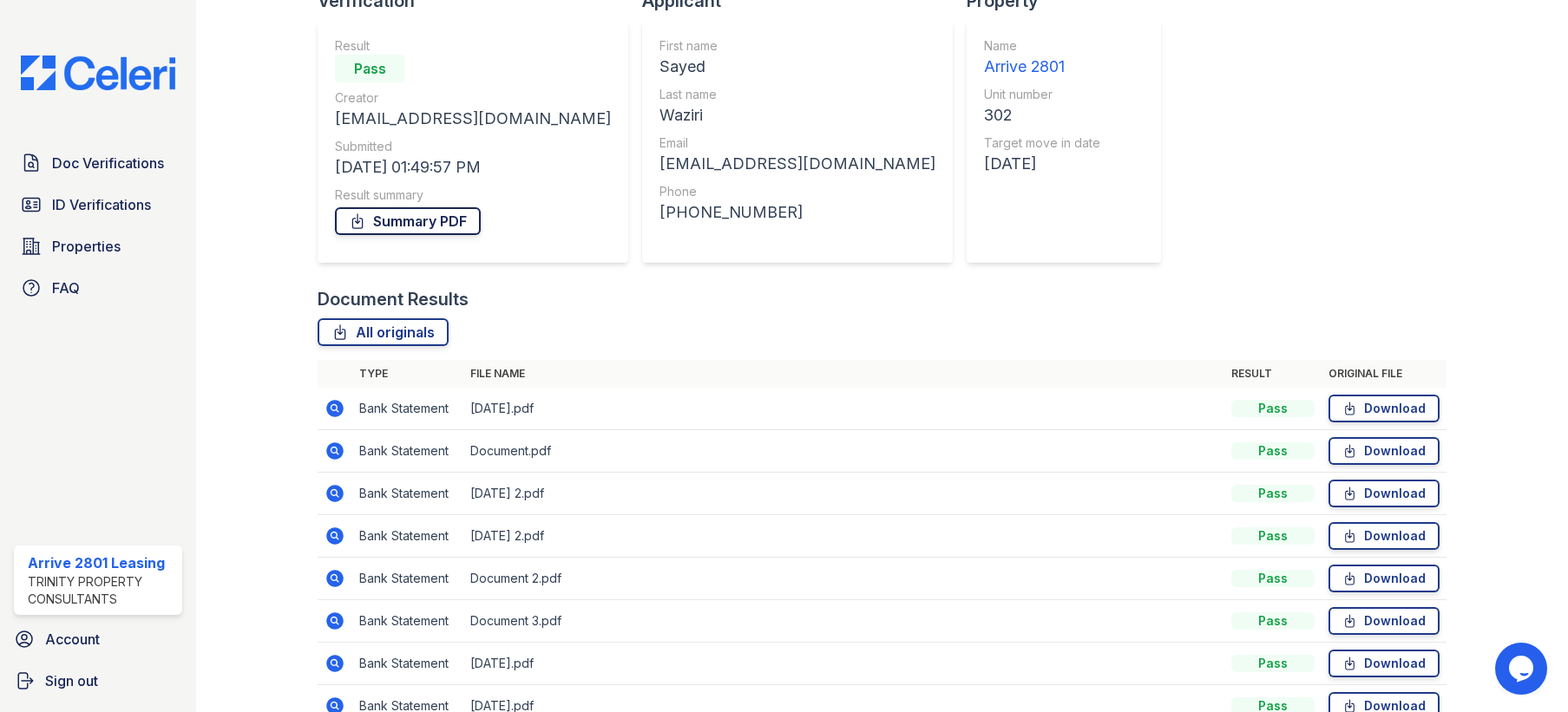
click at [435, 223] on link "Summary PDF" at bounding box center [407, 220] width 146 height 28
click at [407, 224] on link "Summary PDF" at bounding box center [407, 220] width 146 height 28
